Goal: Task Accomplishment & Management: Complete application form

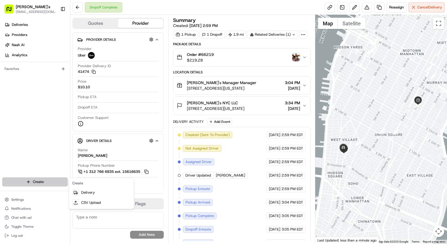
click at [51, 182] on html "[PERSON_NAME]'s [EMAIL_ADDRESS][DOMAIN_NAME] Toggle Sidebar Deliveries Provider…" at bounding box center [223, 122] width 447 height 244
click at [87, 193] on link "Delivery" at bounding box center [101, 192] width 63 height 10
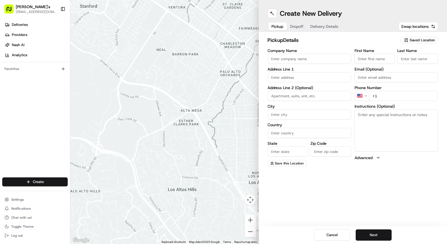
click at [323, 60] on input "Company Name" at bounding box center [309, 59] width 83 height 10
type input "[PERSON_NAME]'s"
type input "[STREET_ADDRESS][US_STATE]"
type input "[US_STATE]"
type input "[GEOGRAPHIC_DATA]"
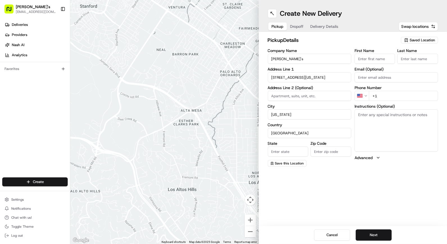
type input "[US_STATE]"
type input "10016"
type input "[PERSON_NAME]"
type input "[EMAIL_ADDRESS][DOMAIN_NAME]"
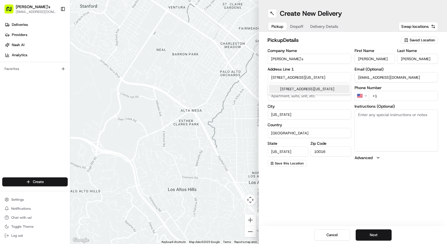
click at [328, 87] on div "[STREET_ADDRESS][US_STATE]" at bounding box center [309, 89] width 81 height 8
type input "NY"
type input "[STREET_ADDRESS]"
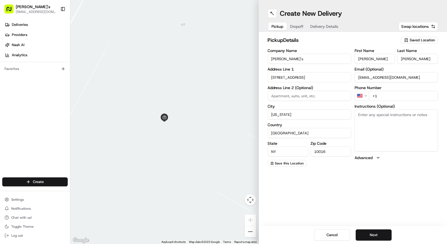
click at [391, 94] on input "+1" at bounding box center [403, 96] width 69 height 10
type input "[PHONE_NUMBER]"
click at [304, 26] on button "Dropoff" at bounding box center [297, 26] width 20 height 8
click at [311, 58] on input "Company Name" at bounding box center [309, 59] width 83 height 10
type input "CROWN SHY"
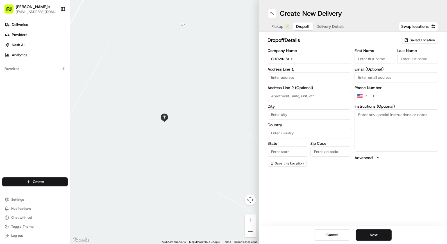
type input "[STREET_ADDRESS]"
type input "[US_STATE]"
type input "[GEOGRAPHIC_DATA]"
type input "NY"
type input "10005"
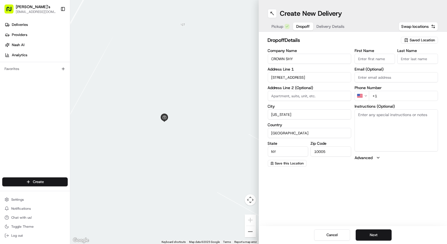
type input "CROWN SHY"
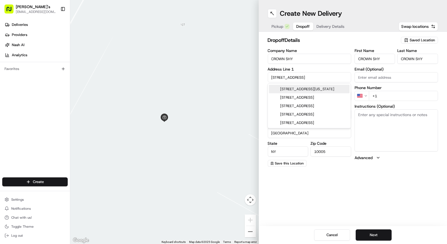
click at [311, 87] on div "[STREET_ADDRESS][US_STATE]" at bounding box center [309, 89] width 81 height 8
type input "[STREET_ADDRESS]"
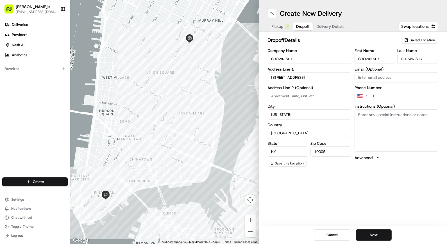
click at [382, 97] on input "+1" at bounding box center [403, 96] width 69 height 10
paste input "[PHONE_NUMBER]"
type input "[PHONE_NUMBER]"
click at [388, 123] on textarea "Instructions (Optional)" at bounding box center [395, 130] width 83 height 42
type textarea "Deliver in restaurant"
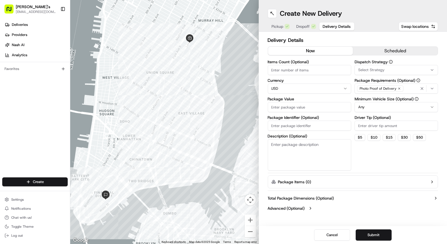
click at [336, 23] on button "Delivery Details" at bounding box center [336, 26] width 35 height 8
click at [310, 55] on button "now" at bounding box center [310, 51] width 85 height 8
click at [304, 69] on input "Items Count (Optional)" at bounding box center [309, 70] width 83 height 10
type input "1"
click at [290, 106] on input "Package Value" at bounding box center [309, 107] width 83 height 10
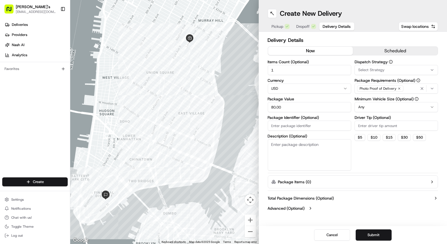
type input "80.00"
click at [290, 158] on textarea "Description (Optional)" at bounding box center [309, 154] width 83 height 31
type textarea "crown shy"
click at [360, 136] on button "$ 5" at bounding box center [359, 137] width 11 height 7
click at [375, 138] on button "$ 10" at bounding box center [373, 137] width 13 height 7
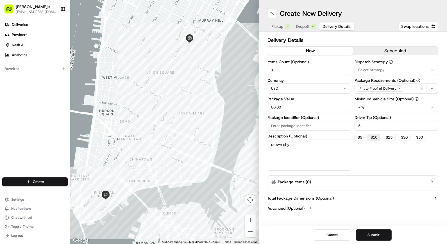
type input "10"
click at [326, 50] on button "now" at bounding box center [310, 51] width 85 height 8
click at [366, 233] on button "Submit" at bounding box center [374, 234] width 36 height 11
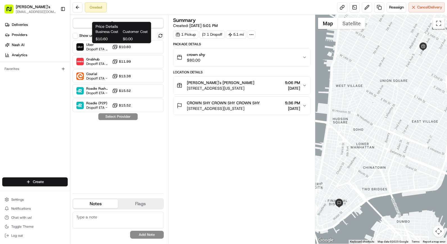
click at [122, 43] on div "Price Details Business Cost Customer Cost $10.60 $0.00 Price Details Business C…" at bounding box center [121, 32] width 59 height 21
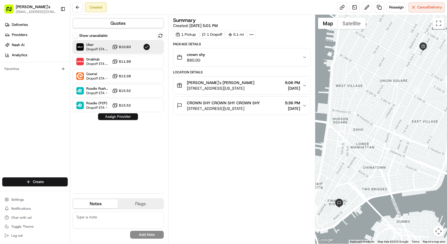
click at [121, 114] on button "Assign Provider" at bounding box center [118, 116] width 40 height 7
